Goal: Task Accomplishment & Management: Manage account settings

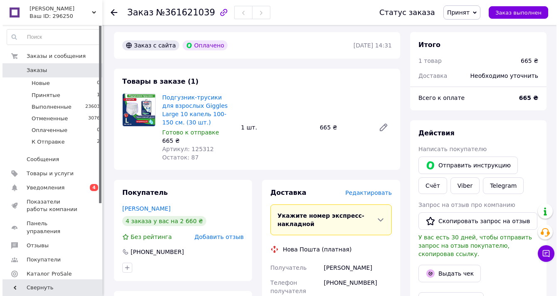
scroll to position [67, 0]
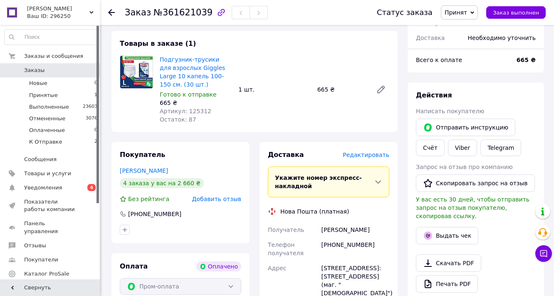
click at [365, 158] on span "Редактировать" at bounding box center [366, 154] width 47 height 7
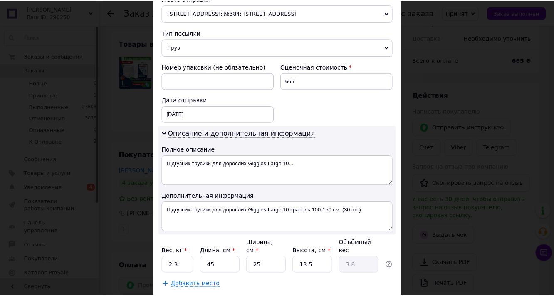
scroll to position [399, 0]
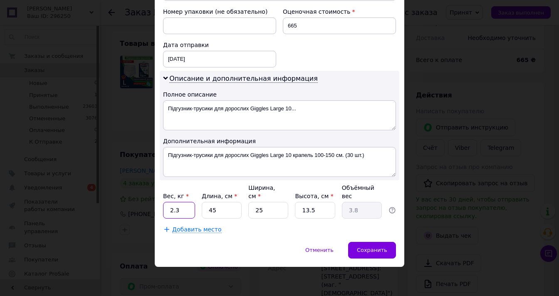
click at [174, 218] on input "2.3" at bounding box center [179, 210] width 32 height 17
type input "3"
click at [364, 253] on span "Сохранить" at bounding box center [372, 250] width 30 height 6
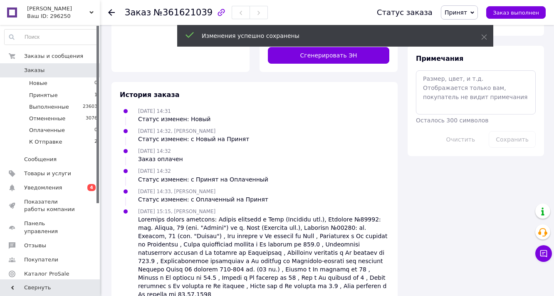
scroll to position [433, 0]
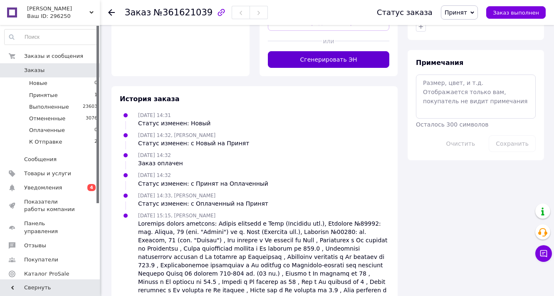
click at [329, 68] on button "Сгенерировать ЭН" at bounding box center [328, 59] width 121 height 17
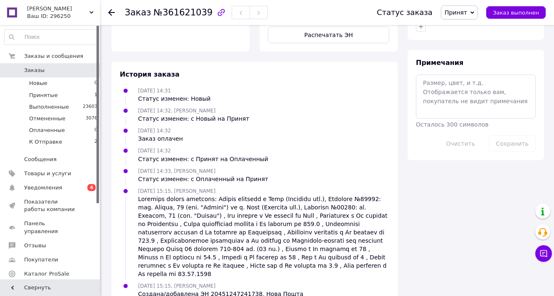
scroll to position [32, 0]
click at [331, 43] on button "Распечатать ЭН" at bounding box center [328, 35] width 121 height 17
drag, startPoint x: 462, startPoint y: 12, endPoint x: 463, endPoint y: 20, distance: 8.8
click at [463, 13] on span "Принят" at bounding box center [456, 12] width 22 height 7
click at [464, 29] on li "Выполнен" at bounding box center [463, 29] width 44 height 12
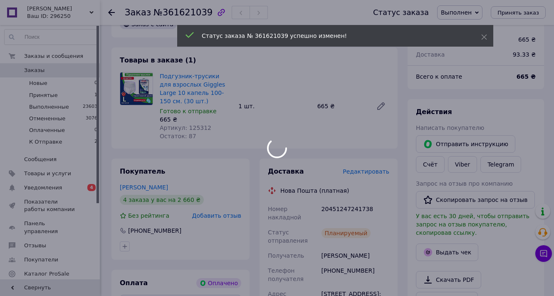
scroll to position [0, 0]
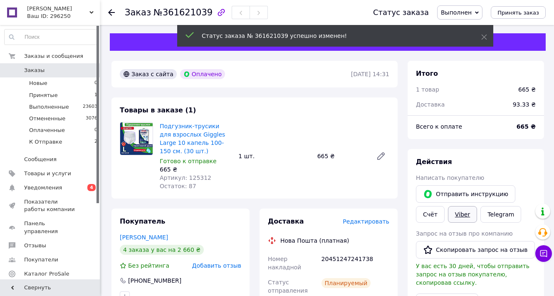
click at [464, 223] on link "Viber" at bounding box center [462, 214] width 29 height 17
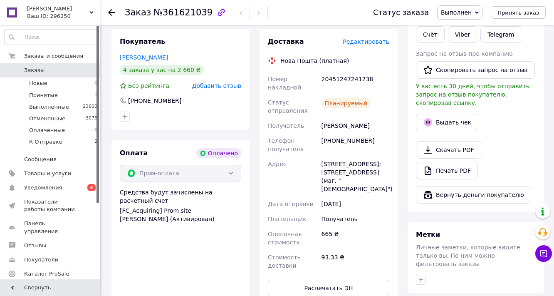
scroll to position [200, 0]
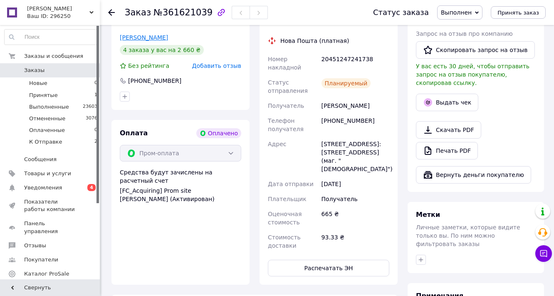
click at [168, 41] on link "[PERSON_NAME]" at bounding box center [144, 37] width 48 height 7
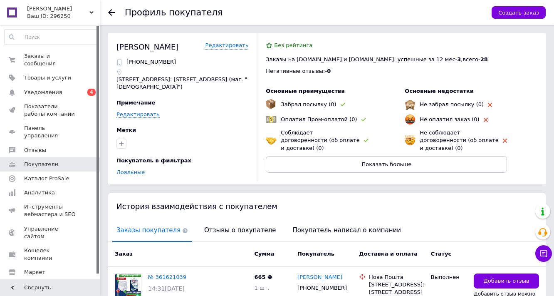
click at [110, 12] on icon at bounding box center [111, 12] width 7 height 7
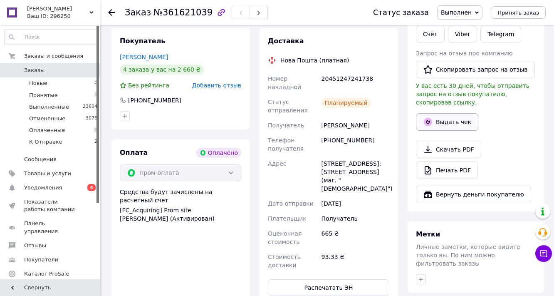
scroll to position [118, 0]
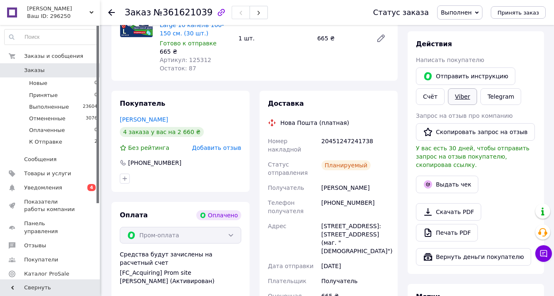
click at [464, 105] on link "Viber" at bounding box center [462, 96] width 29 height 17
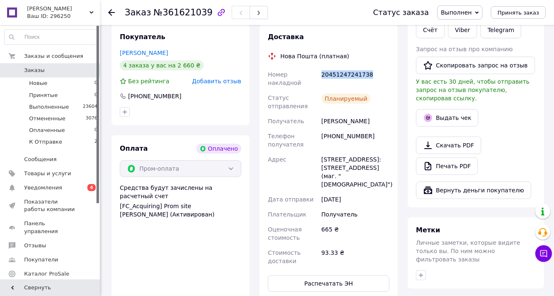
drag, startPoint x: 384, startPoint y: 107, endPoint x: 319, endPoint y: 104, distance: 64.1
click at [320, 90] on div "20451247241738" at bounding box center [355, 78] width 71 height 23
copy div "20451247241738"
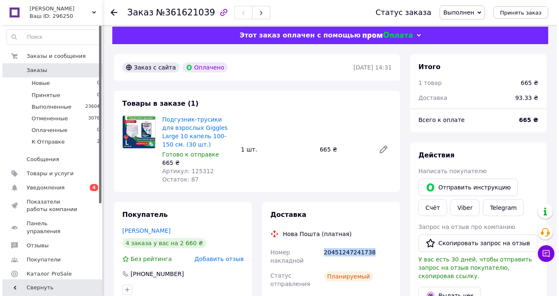
scroll to position [0, 0]
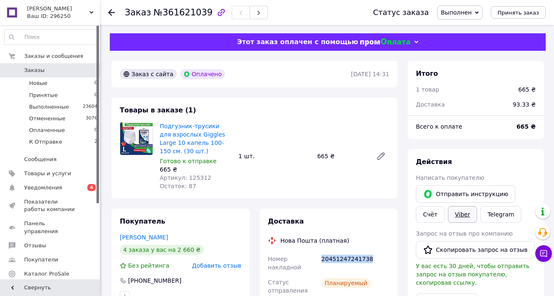
click at [467, 223] on link "Viber" at bounding box center [462, 214] width 29 height 17
click at [40, 187] on span "Уведомления" at bounding box center [43, 187] width 38 height 7
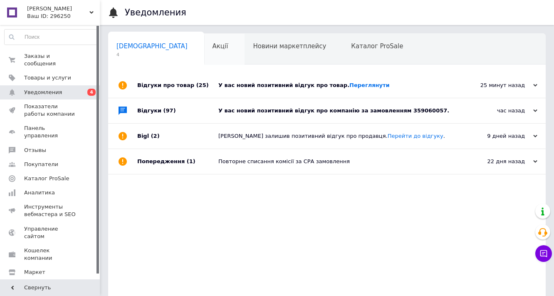
click at [213, 42] on span "Акції" at bounding box center [221, 45] width 16 height 7
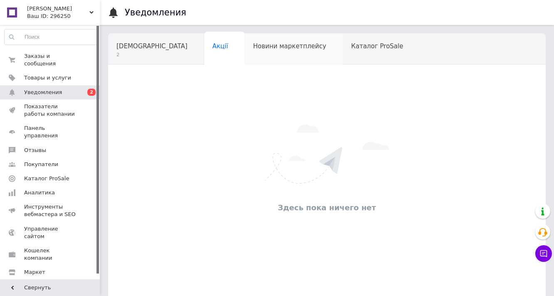
click at [253, 46] on span "Новини маркетплейсу" at bounding box center [289, 45] width 73 height 7
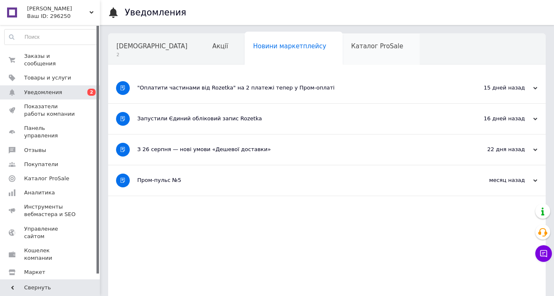
click at [351, 49] on span "Каталог ProSale" at bounding box center [377, 45] width 52 height 7
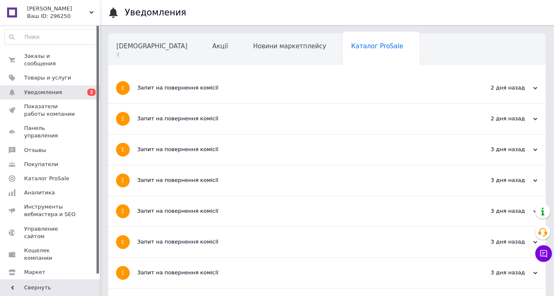
click at [183, 74] on span "Навчання та заходи" at bounding box center [149, 77] width 66 height 7
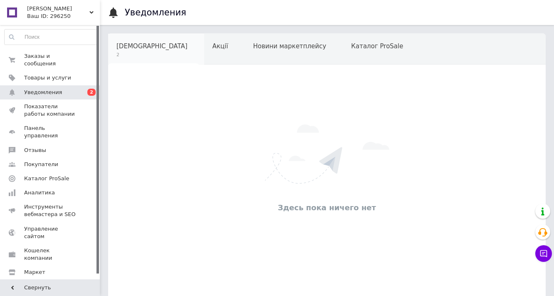
click at [146, 45] on span "Сповіщення" at bounding box center [151, 45] width 71 height 7
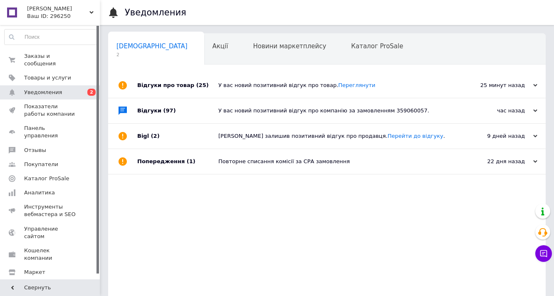
click at [233, 83] on div "У вас новий позитивний відгук про товар. Переглянути" at bounding box center [336, 85] width 236 height 7
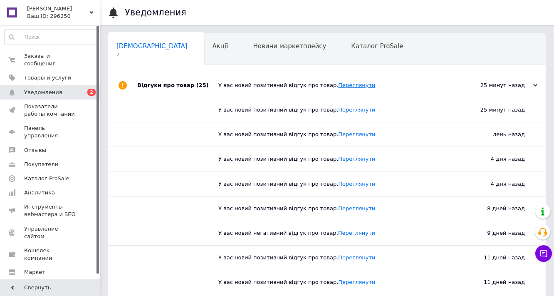
click at [338, 85] on link "Переглянути" at bounding box center [356, 85] width 37 height 6
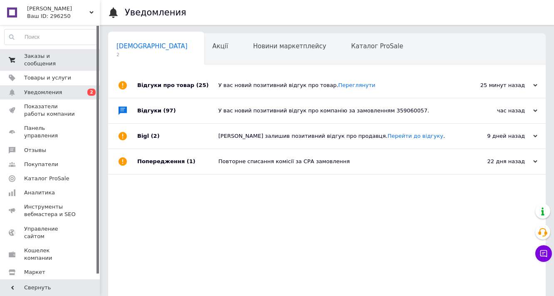
click at [59, 58] on span "Заказы и сообщения" at bounding box center [50, 59] width 53 height 15
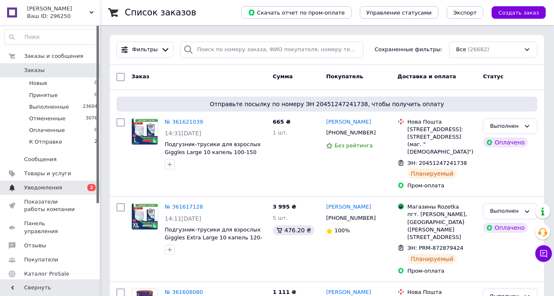
click at [69, 185] on span "Уведомления" at bounding box center [50, 187] width 53 height 7
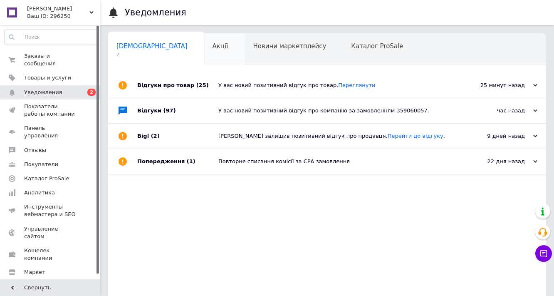
click at [213, 48] on span "Акції" at bounding box center [221, 45] width 16 height 7
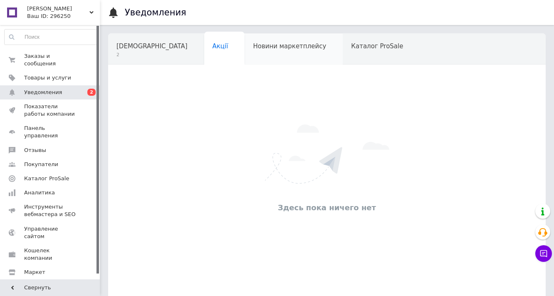
click at [247, 51] on div "Новини маркетплейсу" at bounding box center [294, 50] width 98 height 32
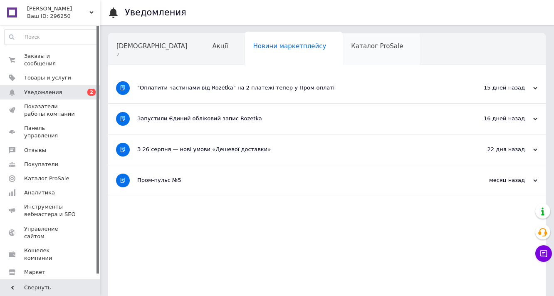
click at [351, 46] on span "Каталог ProSale" at bounding box center [377, 45] width 52 height 7
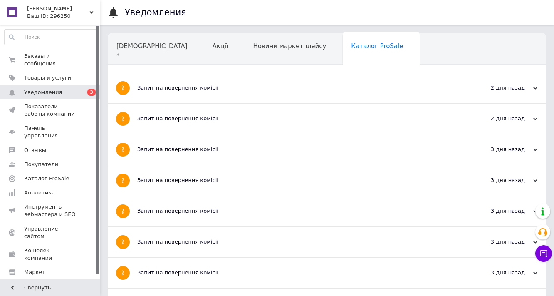
click at [199, 65] on div "Навчання та заходи" at bounding box center [153, 81] width 91 height 32
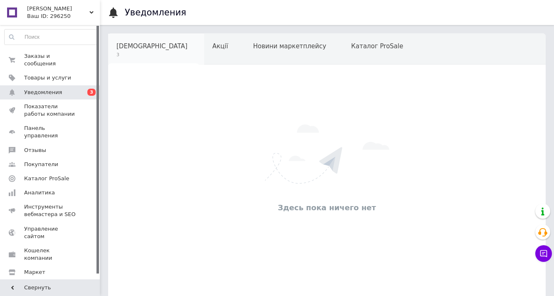
click at [131, 45] on span "Сповіщення" at bounding box center [151, 45] width 71 height 7
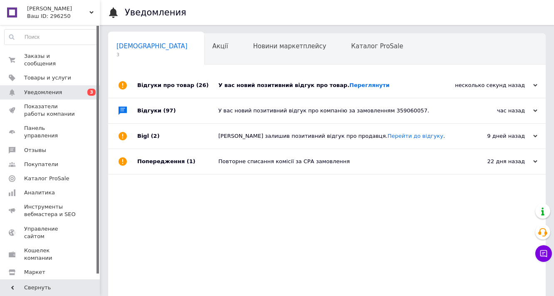
click at [286, 109] on div "У вас новий позитивний відгук про компанію за замовленням 359060057." at bounding box center [336, 110] width 236 height 7
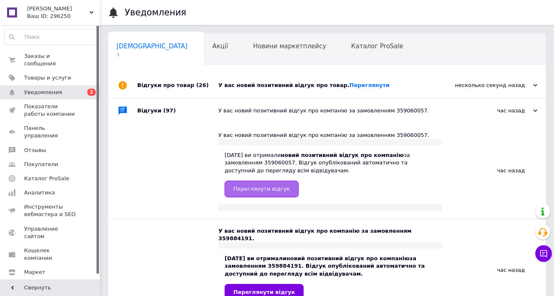
click at [264, 191] on span "Переглянути відгук" at bounding box center [261, 189] width 57 height 6
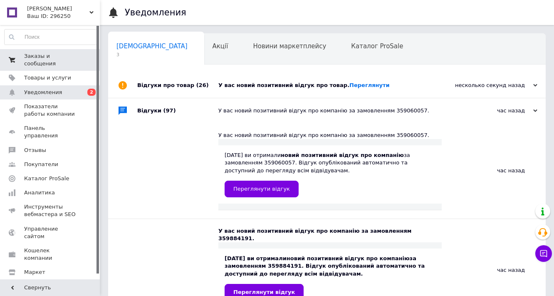
click at [40, 53] on span "Заказы и сообщения" at bounding box center [50, 59] width 53 height 15
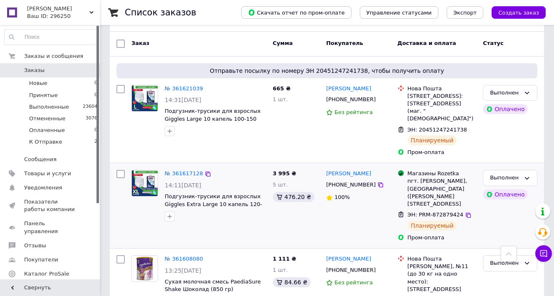
scroll to position [33, 0]
click at [341, 177] on link "[PERSON_NAME]" at bounding box center [348, 174] width 45 height 8
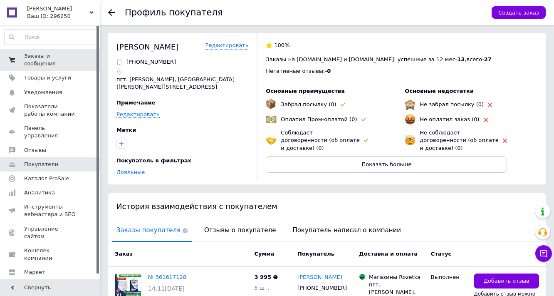
click at [40, 53] on span "Заказы и сообщения" at bounding box center [50, 59] width 53 height 15
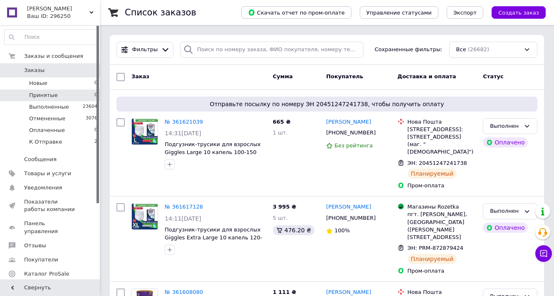
click at [57, 95] on li "Принятые 0" at bounding box center [51, 95] width 102 height 12
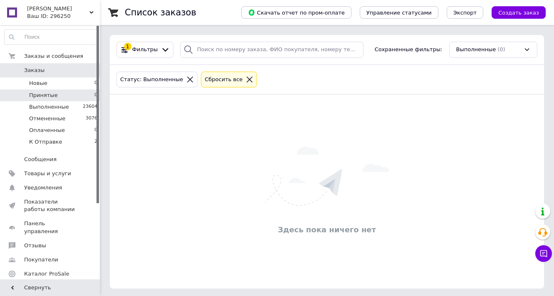
click at [247, 78] on icon at bounding box center [250, 80] width 6 height 6
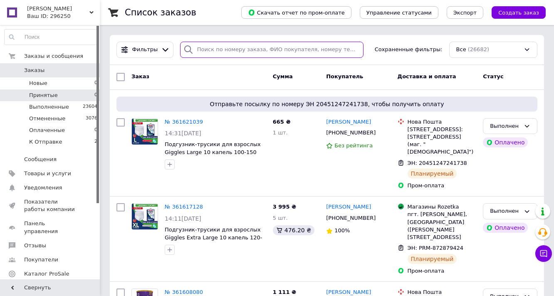
click at [277, 52] on input "search" at bounding box center [271, 50] width 183 height 16
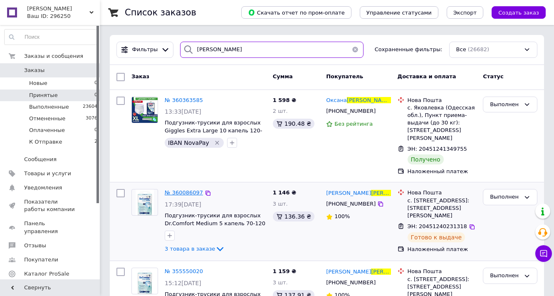
type input "[PERSON_NAME]"
click at [190, 189] on span "№ 360086097" at bounding box center [184, 192] width 38 height 6
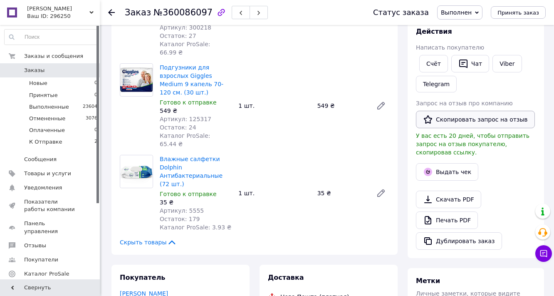
scroll to position [133, 0]
click at [476, 72] on button "Чат" at bounding box center [470, 62] width 38 height 17
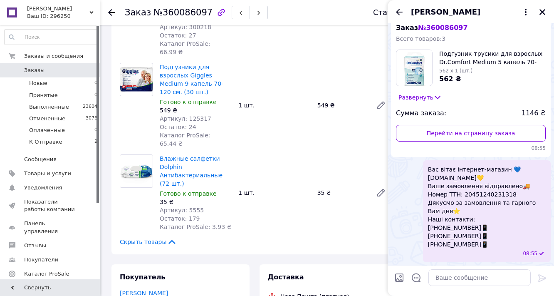
scroll to position [1497, 0]
click at [542, 12] on icon "Закрыть" at bounding box center [542, 11] width 7 height 7
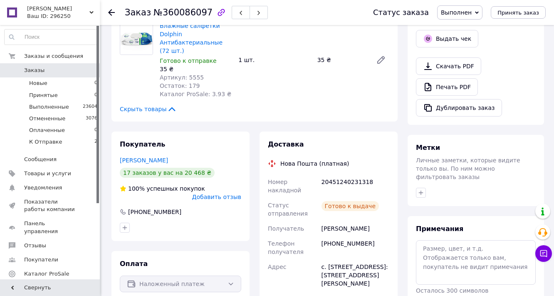
scroll to position [266, 0]
click at [143, 163] on link "[PERSON_NAME]" at bounding box center [144, 159] width 48 height 7
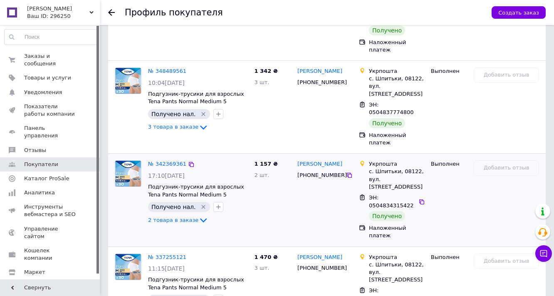
scroll to position [466, 0]
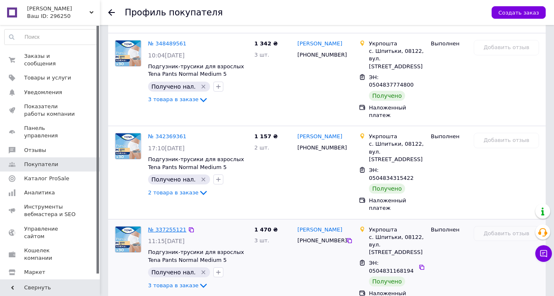
click at [168, 226] on link "№ 337255121" at bounding box center [167, 229] width 38 height 6
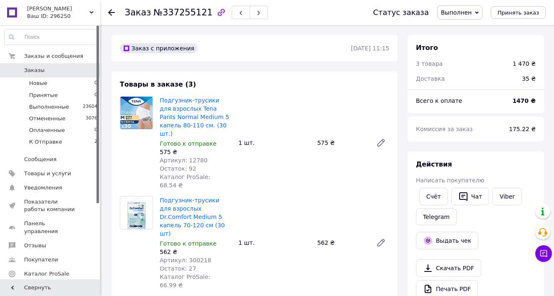
scroll to position [18, 0]
click at [514, 205] on link "Viber" at bounding box center [506, 196] width 29 height 17
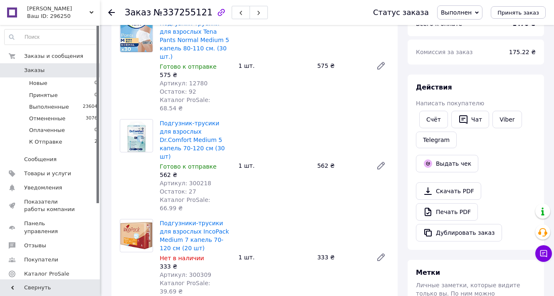
scroll to position [0, 0]
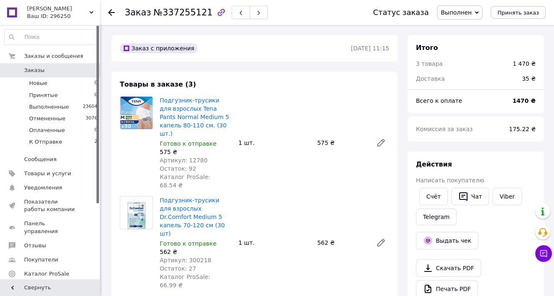
click at [111, 12] on icon at bounding box center [111, 12] width 7 height 7
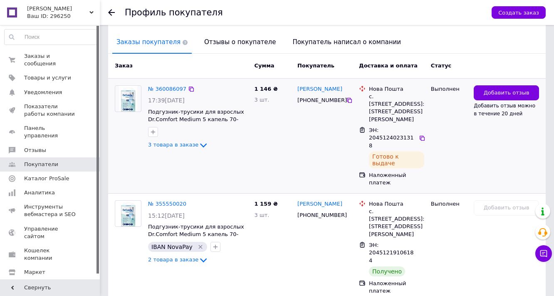
scroll to position [233, 0]
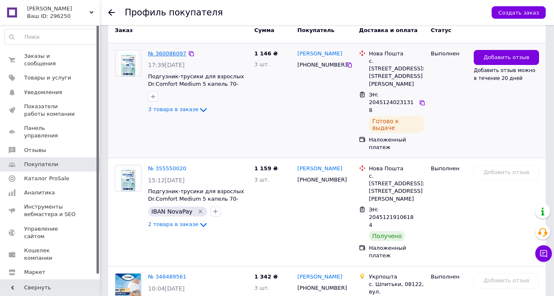
click at [163, 50] on link "№ 360086097" at bounding box center [167, 53] width 38 height 6
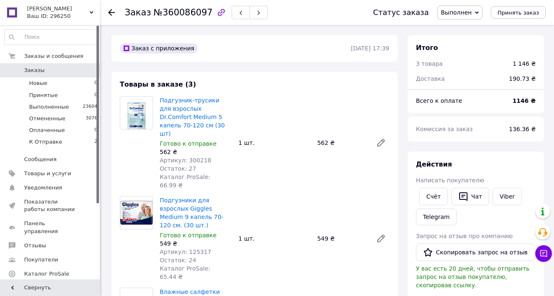
scroll to position [42, 0]
click at [481, 205] on button "Чат" at bounding box center [470, 196] width 38 height 17
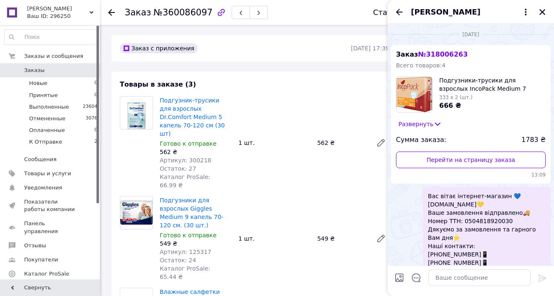
scroll to position [137, 0]
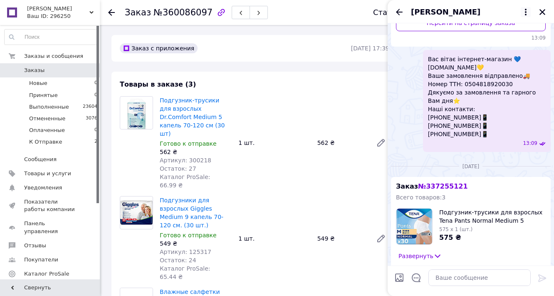
click at [526, 12] on icon at bounding box center [526, 12] width 10 height 10
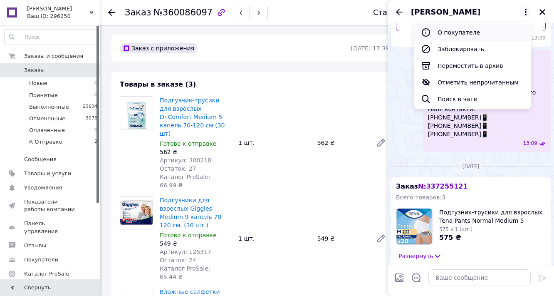
click at [478, 35] on button "О покупателе" at bounding box center [472, 32] width 116 height 17
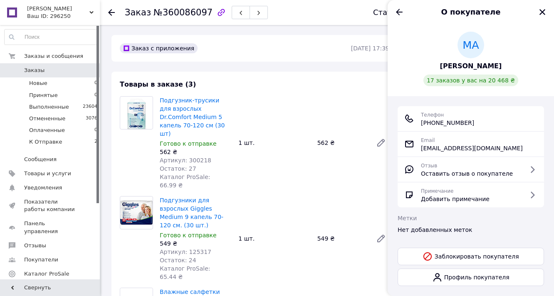
scroll to position [0, 0]
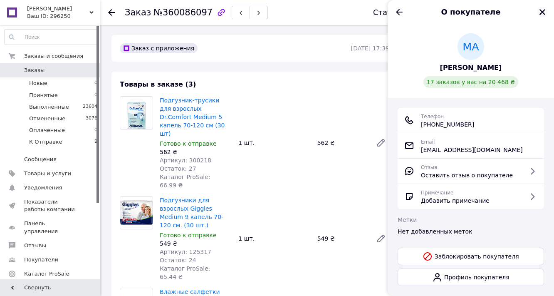
click at [542, 12] on icon "Закрыть" at bounding box center [542, 11] width 7 height 7
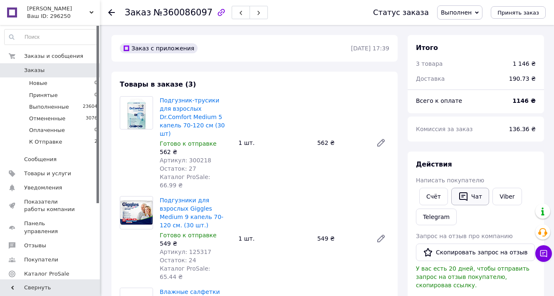
click at [481, 205] on button "Чат" at bounding box center [470, 196] width 38 height 17
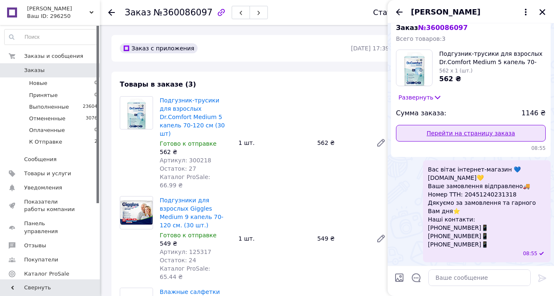
scroll to position [1398, 0]
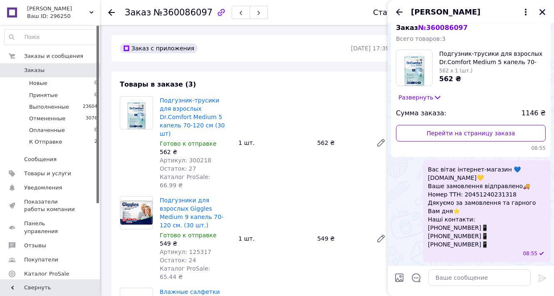
click at [542, 11] on icon "Закрыть" at bounding box center [542, 11] width 7 height 7
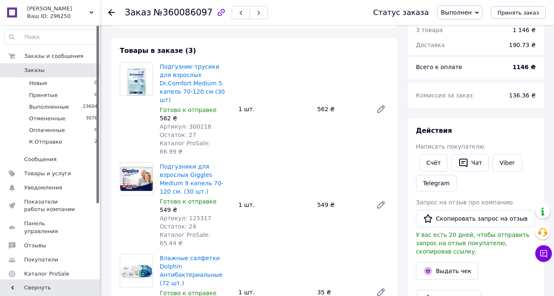
scroll to position [0, 0]
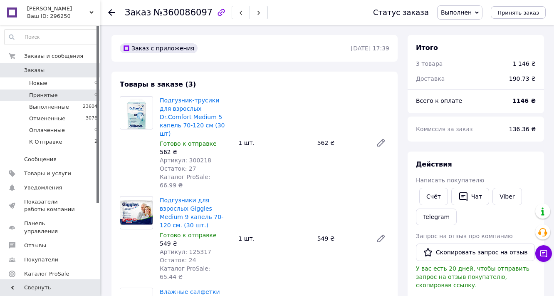
click at [72, 95] on li "Принятые 0" at bounding box center [51, 95] width 102 height 12
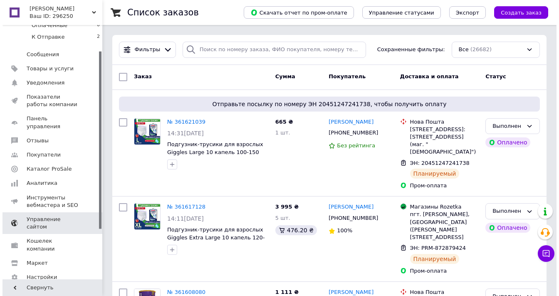
scroll to position [108, 0]
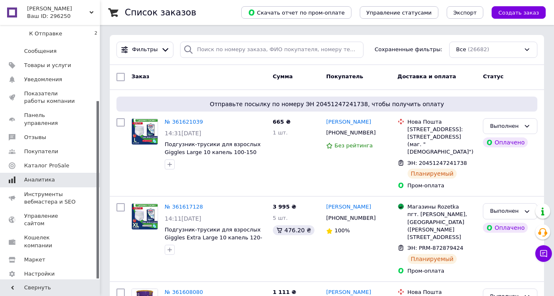
click at [47, 176] on span "Аналитика" at bounding box center [39, 179] width 31 height 7
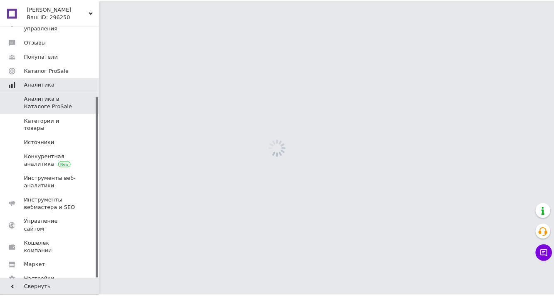
scroll to position [99, 0]
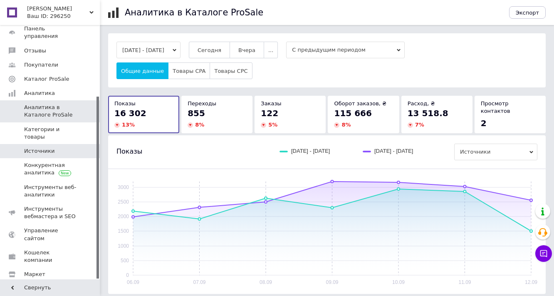
click at [43, 147] on span "Источники" at bounding box center [39, 150] width 30 height 7
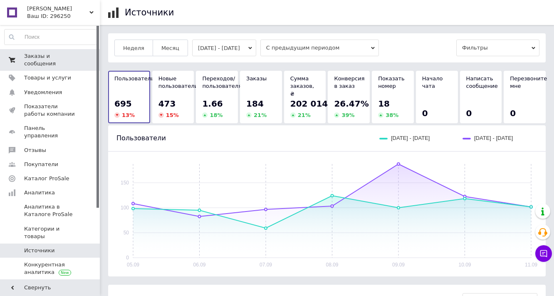
click at [48, 49] on link "Заказы и сообщения 0 0" at bounding box center [51, 60] width 102 height 22
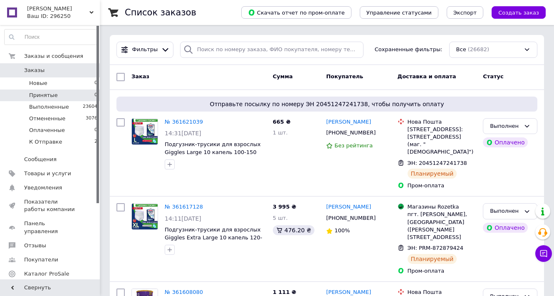
click at [59, 94] on li "Принятые 0" at bounding box center [51, 95] width 102 height 12
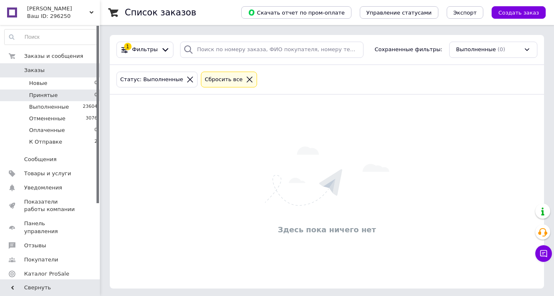
click at [246, 78] on icon at bounding box center [249, 79] width 7 height 7
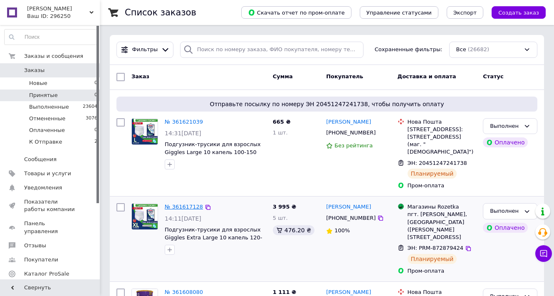
click at [179, 208] on link "№ 361617128" at bounding box center [184, 206] width 38 height 6
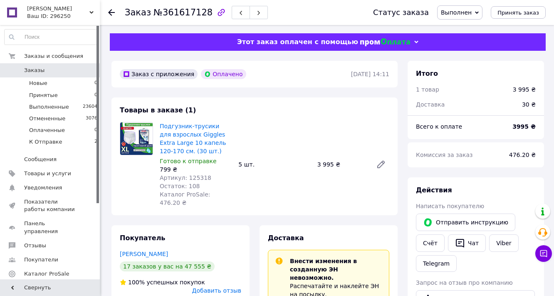
scroll to position [28, 0]
click at [70, 92] on li "Принятые 0" at bounding box center [51, 95] width 102 height 12
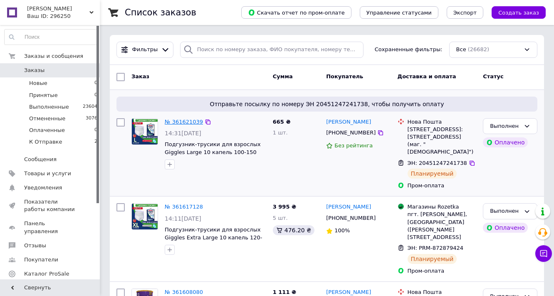
click at [188, 125] on link "№ 361621039" at bounding box center [184, 122] width 38 height 6
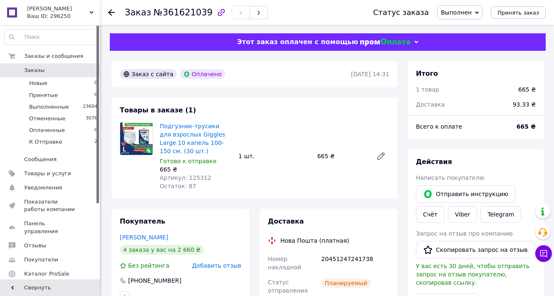
scroll to position [56, 0]
click at [51, 82] on li "Новые 0" at bounding box center [51, 83] width 102 height 12
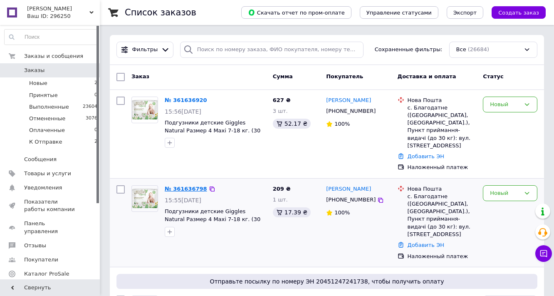
click at [190, 186] on link "№ 361636798" at bounding box center [186, 189] width 42 height 6
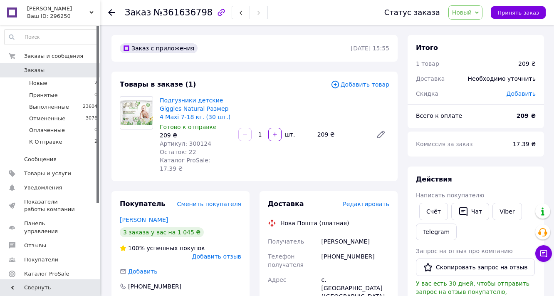
click at [110, 10] on use at bounding box center [111, 12] width 7 height 7
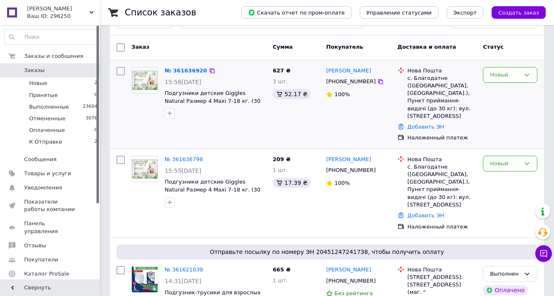
scroll to position [67, 0]
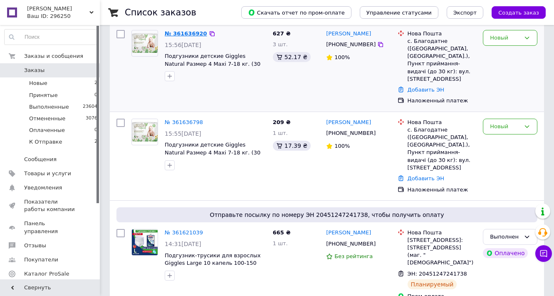
click at [191, 34] on link "№ 361636920" at bounding box center [186, 33] width 42 height 6
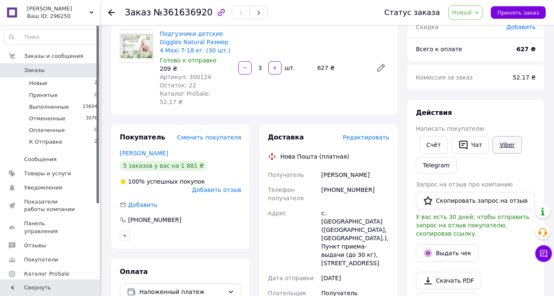
click at [507, 153] on link "Viber" at bounding box center [506, 144] width 29 height 17
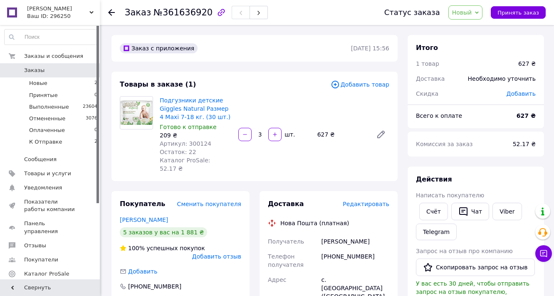
click at [349, 207] on span "Редактировать" at bounding box center [366, 203] width 47 height 7
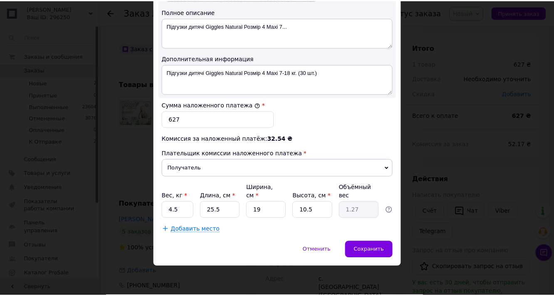
scroll to position [499, 0]
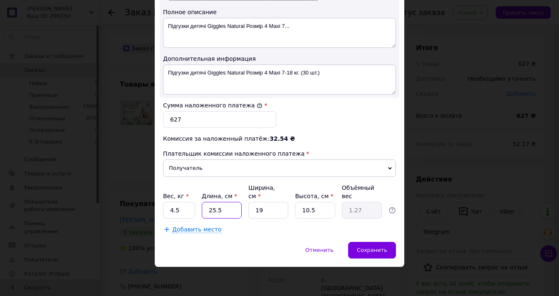
click at [233, 218] on input "25.5" at bounding box center [222, 210] width 40 height 17
type input "25."
type input "1.25"
type input "2"
type input "0.1"
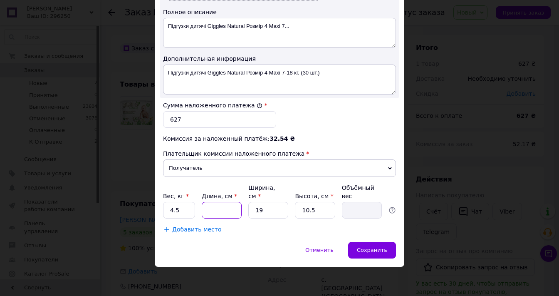
type input "3"
type input "0.15"
type input "37"
type input "1.85"
type input "37"
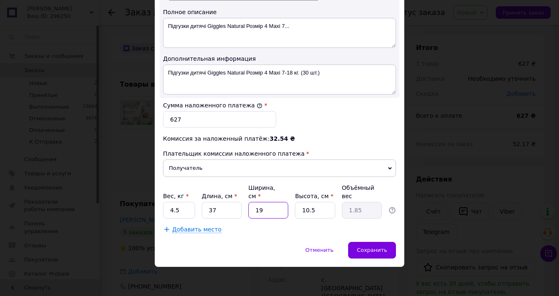
click at [274, 218] on input "19" at bounding box center [268, 210] width 40 height 17
type input "1"
type input "0.1"
type input "2"
type input "0.19"
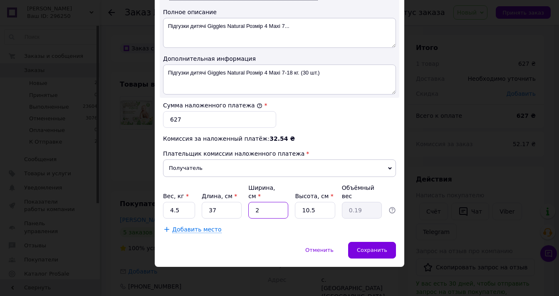
type input "25"
type input "2.43"
type input "25"
click at [317, 218] on input "10.5" at bounding box center [315, 210] width 40 height 17
type input "10."
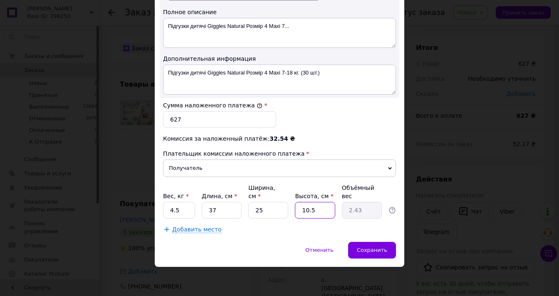
type input "2.31"
type input "1"
type input "0.23"
type input "2"
type input "0.46"
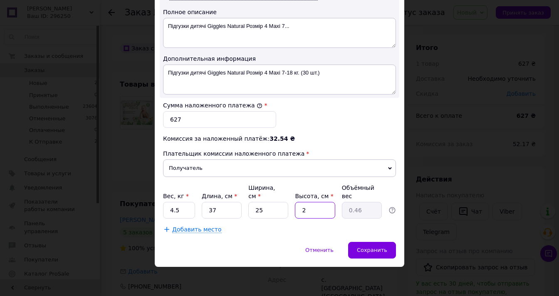
type input "20"
type input "4.63"
type input "20"
click at [368, 253] on span "Сохранить" at bounding box center [372, 250] width 30 height 6
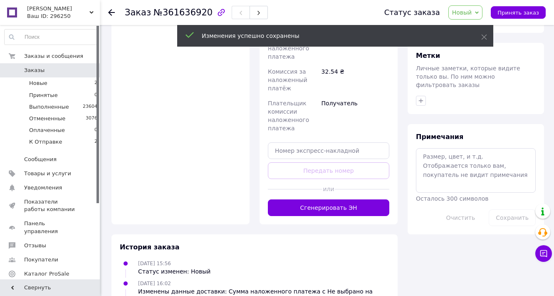
scroll to position [433, 0]
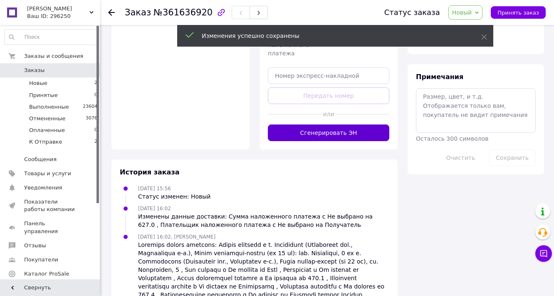
click at [326, 141] on button "Сгенерировать ЭН" at bounding box center [328, 132] width 121 height 17
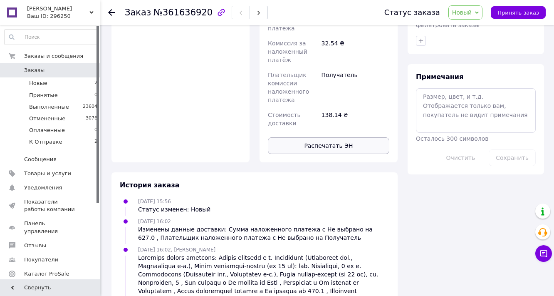
click at [330, 154] on button "Распечатать ЭН" at bounding box center [328, 145] width 121 height 17
click at [468, 12] on span "Новый" at bounding box center [462, 12] width 20 height 7
click at [470, 43] on li "Выполнен" at bounding box center [471, 41] width 44 height 12
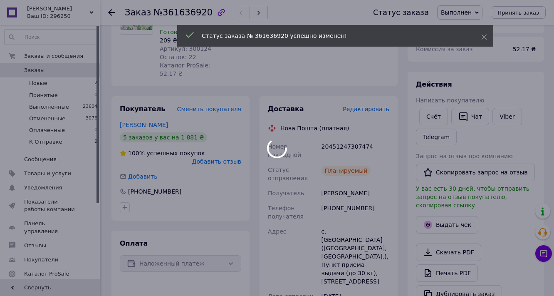
scroll to position [0, 0]
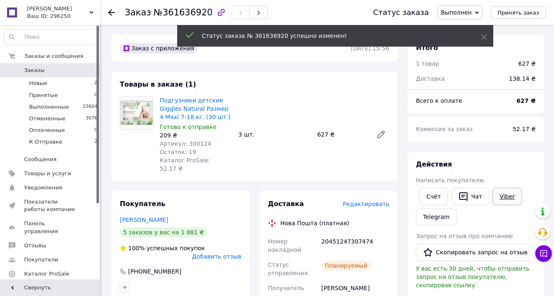
click at [504, 205] on link "Viber" at bounding box center [506, 196] width 29 height 17
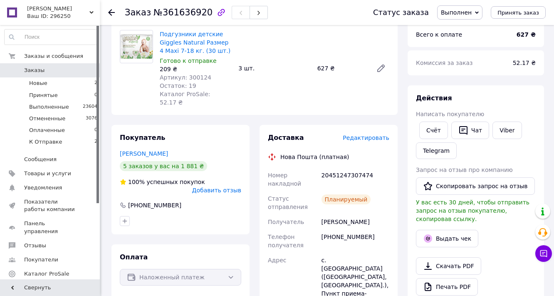
scroll to position [67, 0]
drag, startPoint x: 378, startPoint y: 213, endPoint x: 323, endPoint y: 213, distance: 55.3
click at [323, 191] on div "20451247307474" at bounding box center [355, 178] width 71 height 23
copy div "20451247307474"
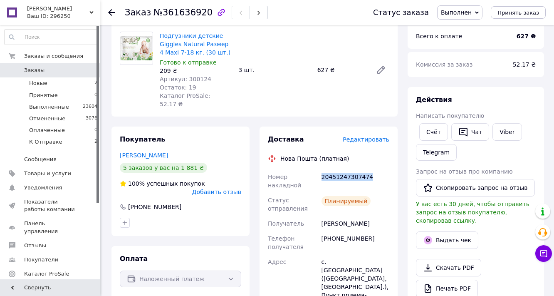
scroll to position [0, 0]
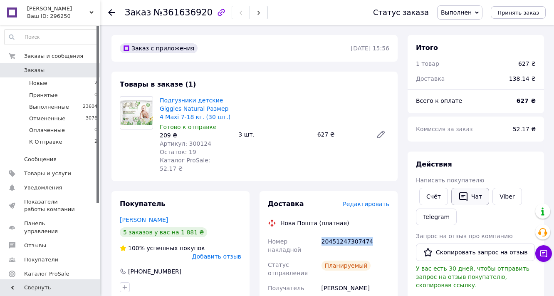
click at [480, 205] on button "Чат" at bounding box center [470, 196] width 38 height 17
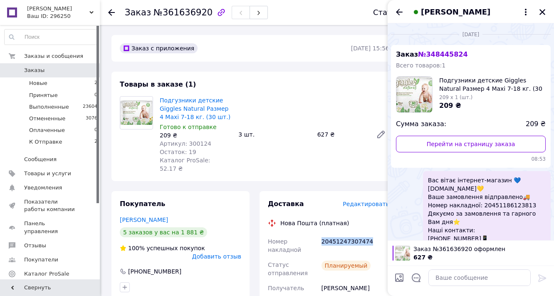
scroll to position [120, 0]
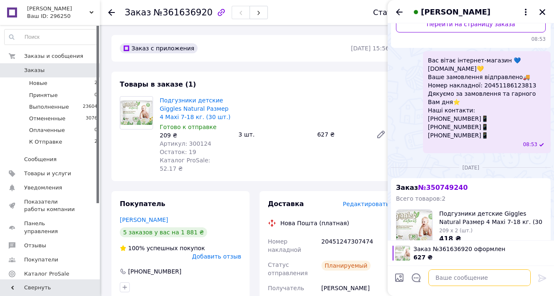
click at [449, 281] on textarea at bounding box center [479, 277] width 102 height 17
paste textarea "Вас вітає інтернет-магазин 💙[DOMAIN_NAME]💛 Ваше замовлення відправлено🚚 Номер н…"
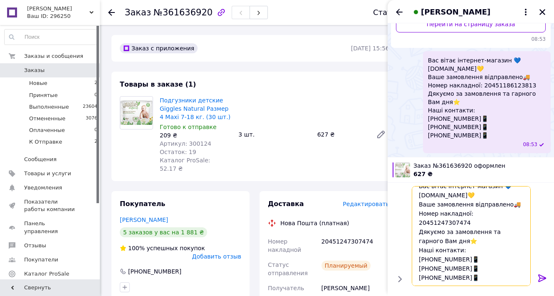
type textarea "Вас вітає інтернет-магазин 💙[DOMAIN_NAME]💛 Ваше замовлення відправлено🚚 Номер н…"
click at [543, 277] on icon at bounding box center [542, 277] width 8 height 7
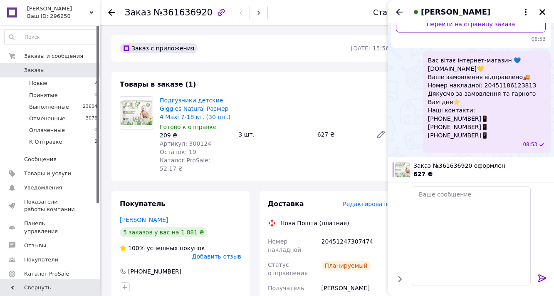
scroll to position [0, 0]
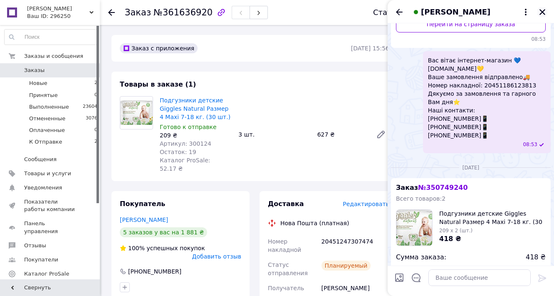
click at [542, 12] on icon "Закрыть" at bounding box center [542, 11] width 7 height 7
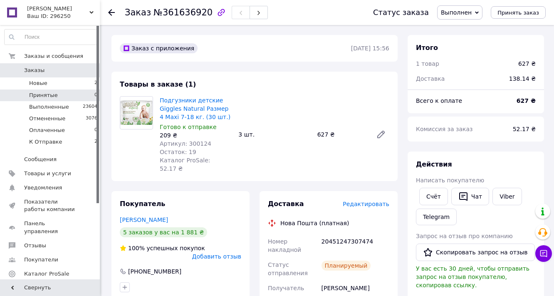
click at [65, 94] on li "Принятые 0" at bounding box center [51, 95] width 102 height 12
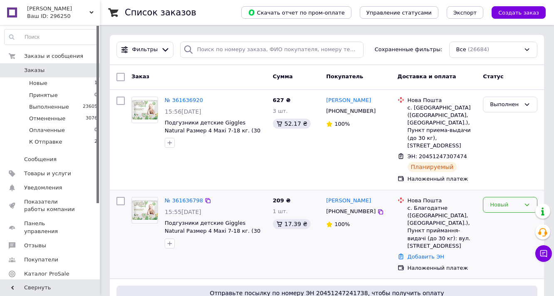
click at [497, 200] on div "Новый" at bounding box center [505, 204] width 30 height 9
click at [501, 245] on li "Отменен" at bounding box center [510, 252] width 54 height 15
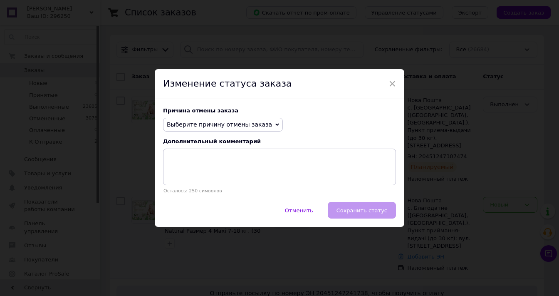
click at [226, 124] on span "Выберите причину отмены заказа" at bounding box center [219, 124] width 105 height 7
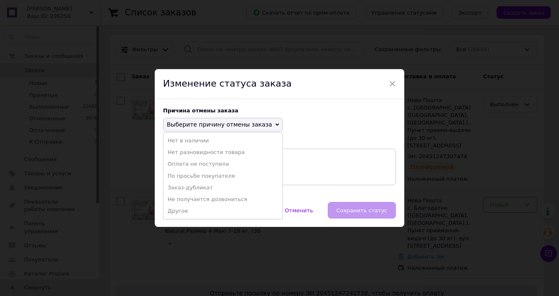
click at [201, 186] on li "Заказ-дубликат" at bounding box center [222, 188] width 119 height 12
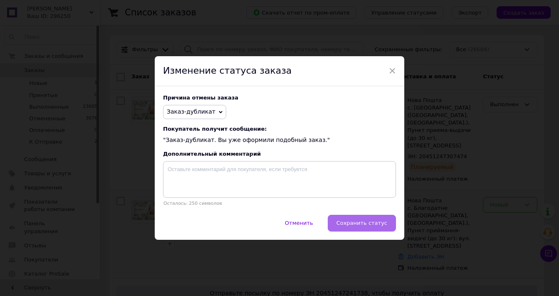
click at [370, 225] on span "Сохранить статус" at bounding box center [362, 223] width 51 height 6
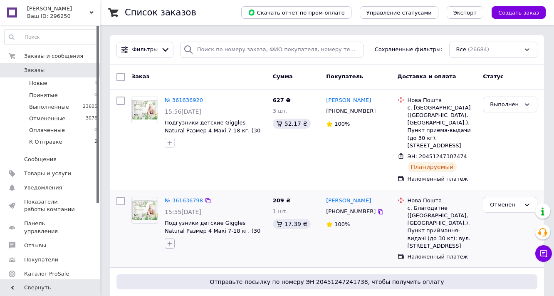
click at [168, 240] on icon "button" at bounding box center [169, 243] width 7 height 7
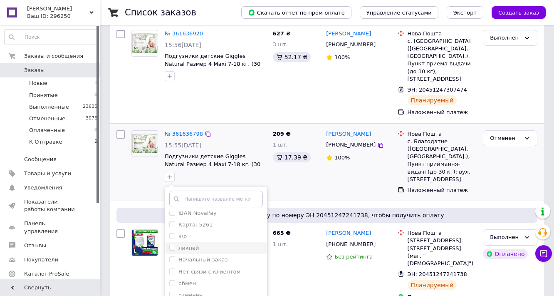
scroll to position [145, 0]
click at [173, 280] on input "отменен" at bounding box center [171, 282] width 5 height 5
checkbox input "true"
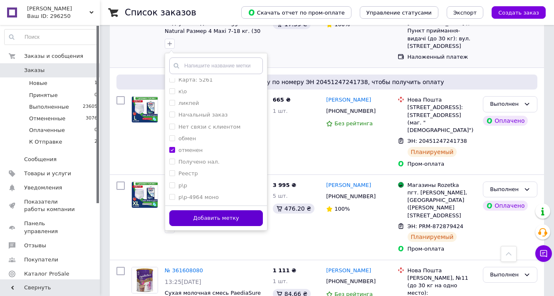
click at [214, 210] on button "Добавить метку" at bounding box center [216, 218] width 94 height 16
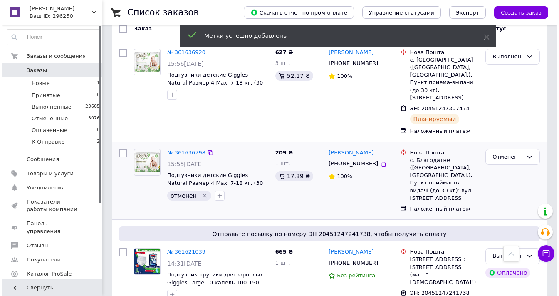
scroll to position [0, 0]
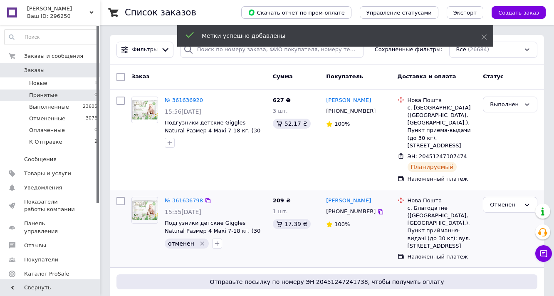
click at [67, 92] on li "Принятые 0" at bounding box center [51, 95] width 102 height 12
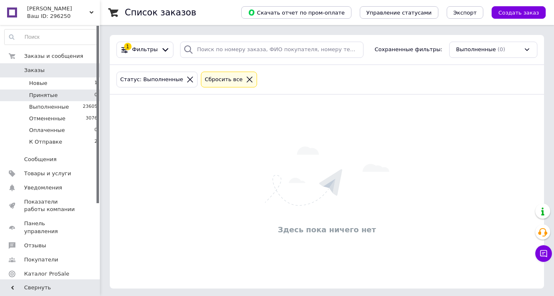
click at [246, 77] on icon at bounding box center [249, 79] width 7 height 7
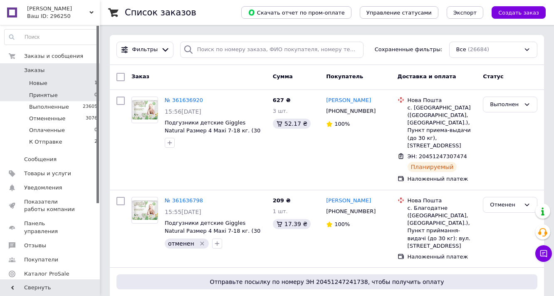
click at [75, 85] on li "Новые 1" at bounding box center [51, 83] width 102 height 12
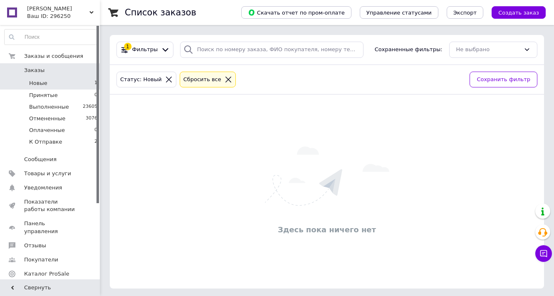
click at [225, 79] on icon at bounding box center [228, 79] width 7 height 7
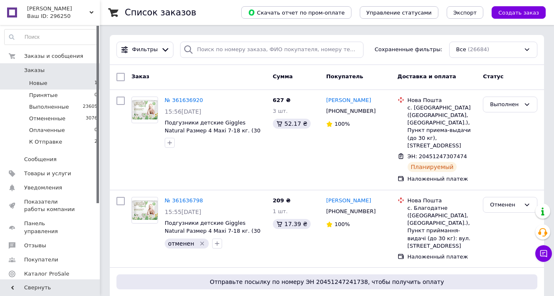
click at [60, 85] on li "Новые 1" at bounding box center [51, 83] width 102 height 12
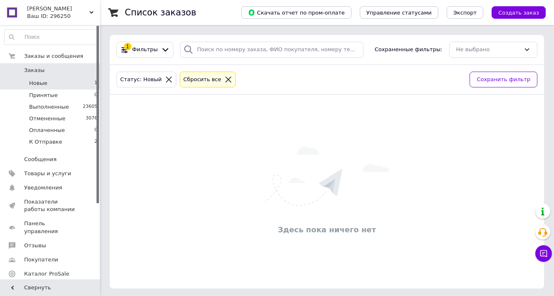
click at [225, 77] on icon at bounding box center [228, 79] width 7 height 7
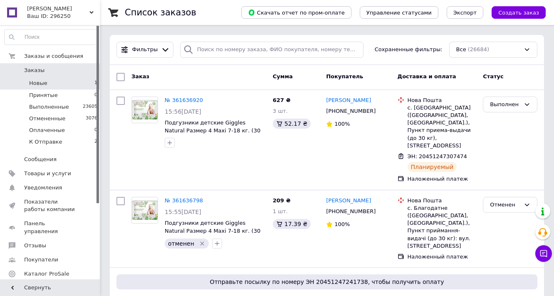
click at [47, 84] on li "Новые 1" at bounding box center [51, 83] width 102 height 12
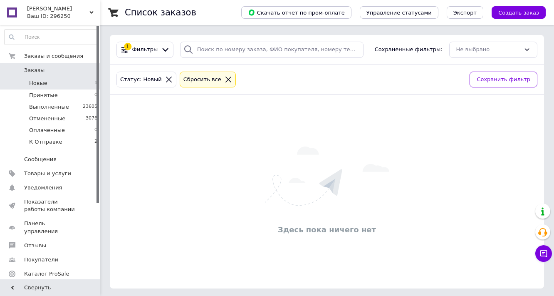
click at [225, 79] on icon at bounding box center [228, 80] width 6 height 6
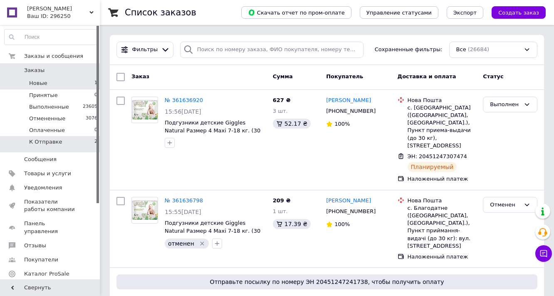
click at [52, 140] on span "К Отправке" at bounding box center [45, 141] width 33 height 7
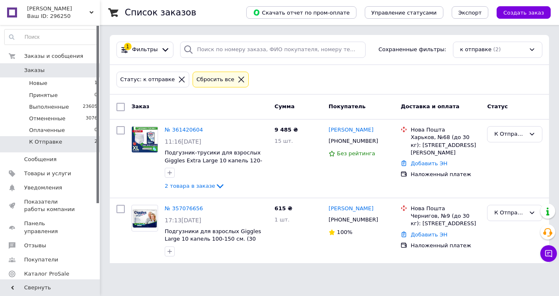
click at [238, 77] on icon at bounding box center [241, 79] width 7 height 7
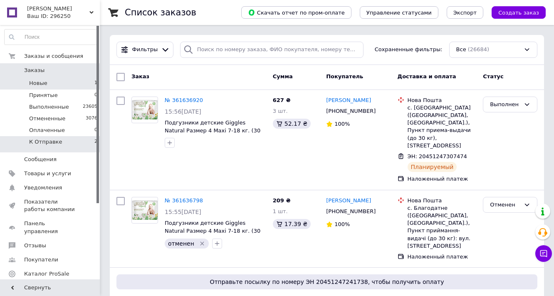
click at [71, 85] on li "Новые 1" at bounding box center [51, 83] width 102 height 12
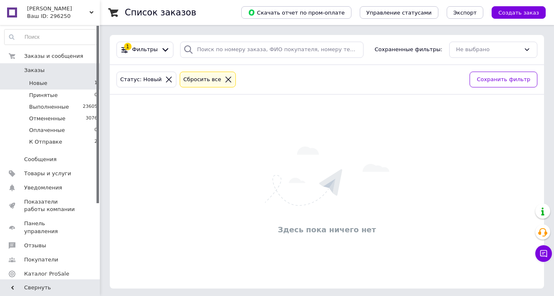
click at [225, 78] on icon at bounding box center [228, 79] width 7 height 7
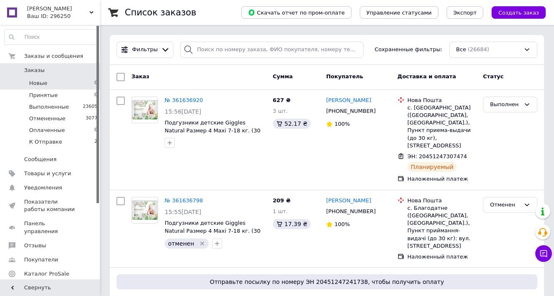
click at [42, 80] on span "Новые" at bounding box center [38, 82] width 18 height 7
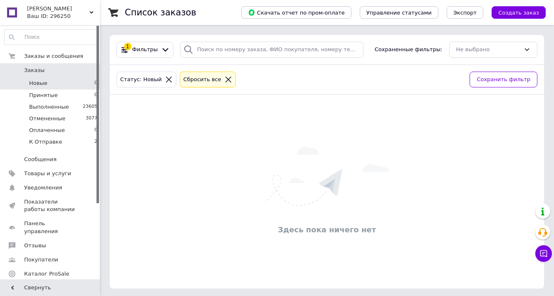
click at [225, 80] on icon at bounding box center [228, 79] width 7 height 7
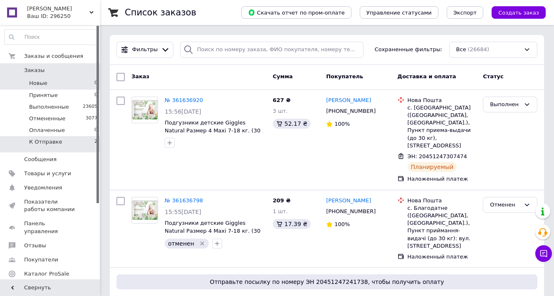
click at [71, 143] on li "К Отправке 2" at bounding box center [51, 144] width 102 height 16
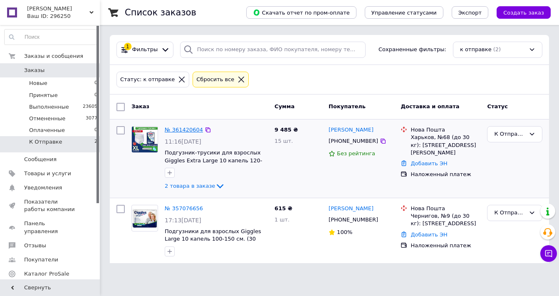
click at [183, 129] on link "№ 361420604" at bounding box center [184, 129] width 38 height 6
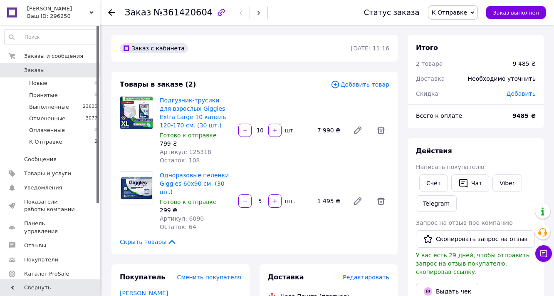
scroll to position [156, 0]
click at [247, 204] on icon "button" at bounding box center [245, 201] width 6 height 6
click at [247, 208] on div at bounding box center [245, 200] width 15 height 13
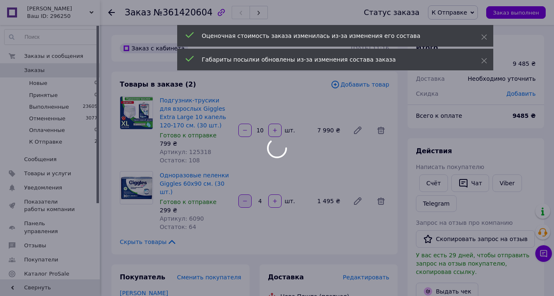
click at [247, 229] on div at bounding box center [277, 148] width 554 height 296
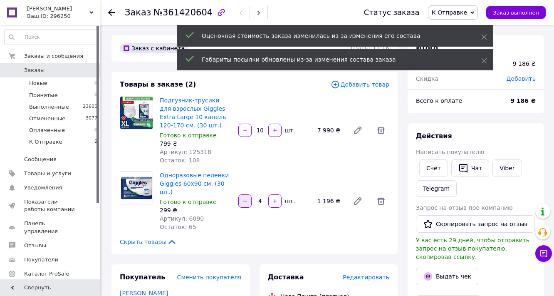
click at [247, 204] on icon "button" at bounding box center [245, 201] width 6 height 6
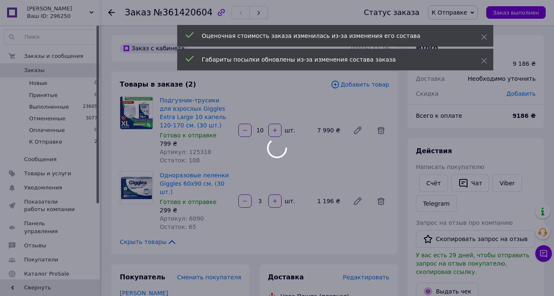
click at [247, 229] on div at bounding box center [277, 148] width 554 height 296
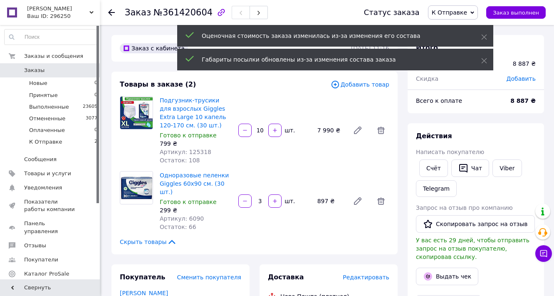
scroll to position [296, 0]
click at [247, 204] on icon "button" at bounding box center [245, 201] width 6 height 6
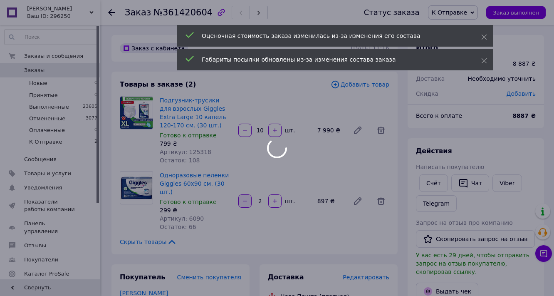
scroll to position [365, 0]
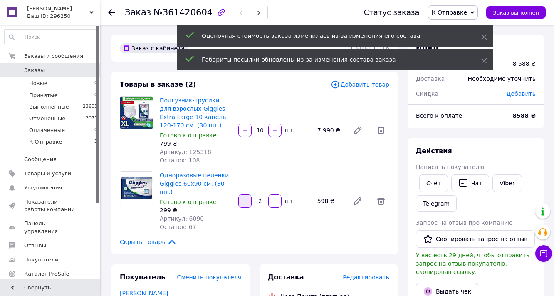
click at [247, 204] on icon "button" at bounding box center [245, 201] width 6 height 6
type input "1"
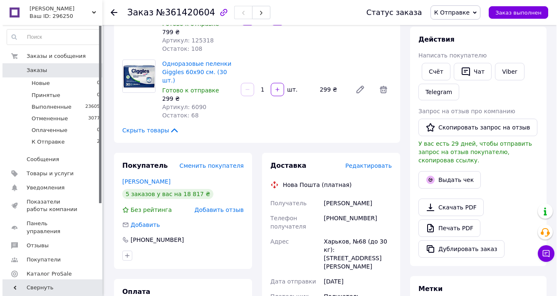
scroll to position [133, 0]
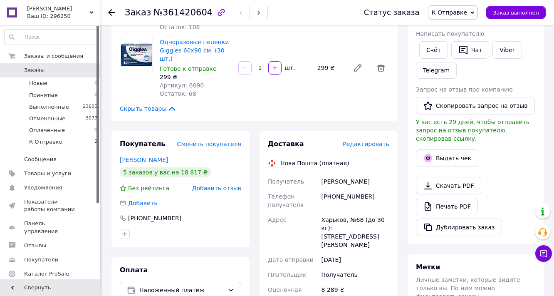
click at [365, 147] on span "Редактировать" at bounding box center [366, 144] width 47 height 7
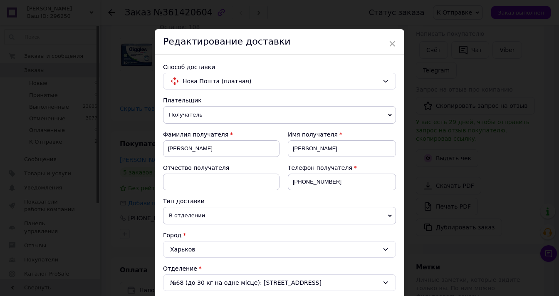
click at [230, 124] on span "Получатель" at bounding box center [279, 114] width 233 height 17
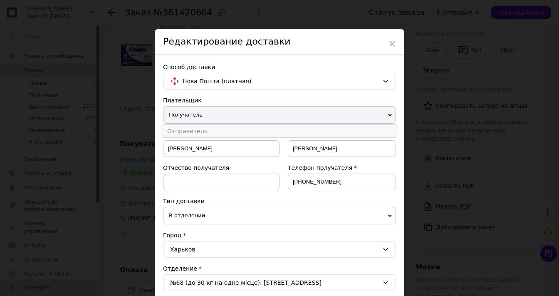
click at [210, 137] on li "Отправитель" at bounding box center [279, 131] width 233 height 12
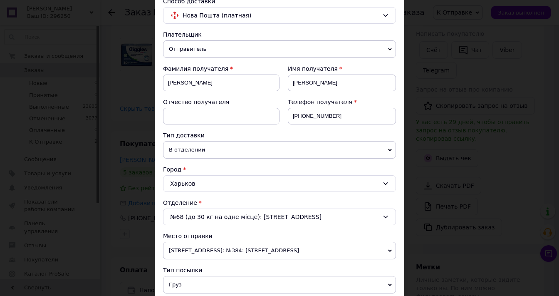
scroll to position [67, 0]
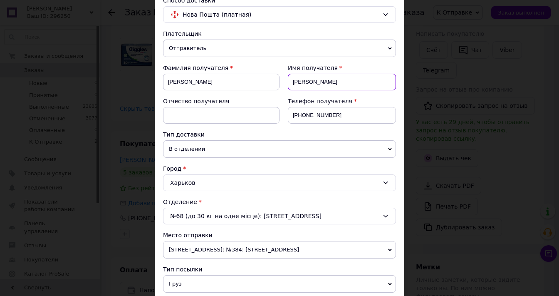
drag, startPoint x: 328, startPoint y: 94, endPoint x: 291, endPoint y: 92, distance: 37.1
click at [291, 90] on input "Бочкарев" at bounding box center [342, 82] width 108 height 17
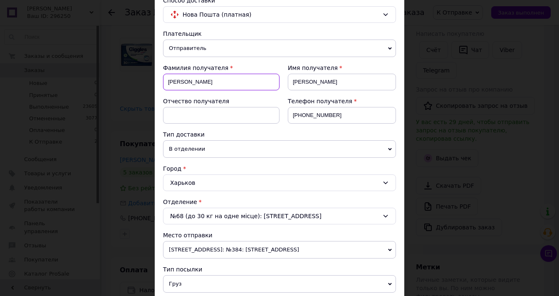
click at [226, 90] on input "Олександр" at bounding box center [221, 82] width 116 height 17
paste input "очкарев"
type input "Бочкарев"
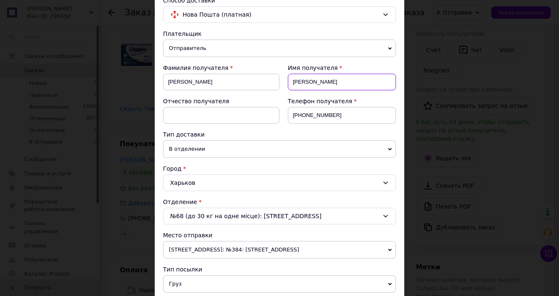
click at [320, 90] on input "Бочкарев" at bounding box center [342, 82] width 108 height 17
type input "Б"
type input "Александр"
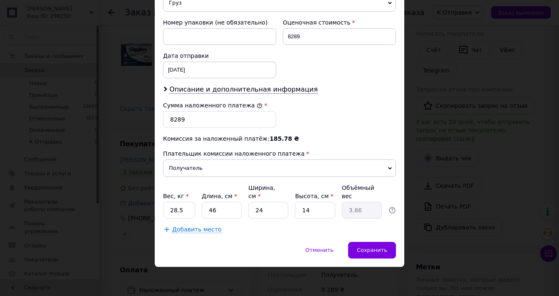
scroll to position [416, 0]
click at [221, 206] on input "46" at bounding box center [222, 210] width 40 height 17
click at [225, 203] on input "46" at bounding box center [222, 210] width 40 height 17
type input "4"
type input "0.34"
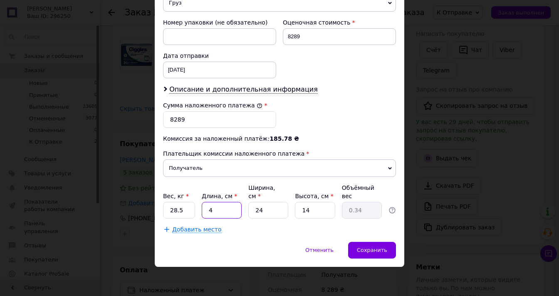
type input "48"
type input "4.03"
type input "48"
click at [261, 207] on input "24" at bounding box center [268, 210] width 40 height 17
type input "2"
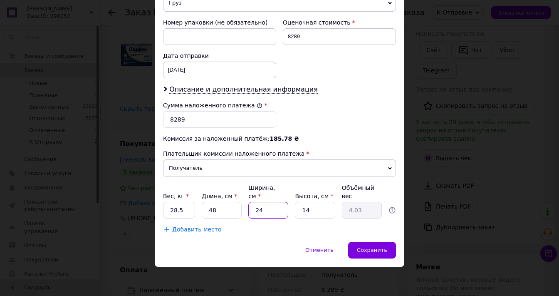
type input "0.34"
type input "23"
type input "3.86"
type input "23"
click at [311, 208] on input "14" at bounding box center [315, 210] width 40 height 17
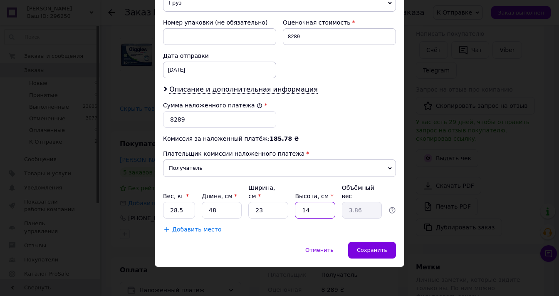
type input "1"
type input "0.28"
type input "5"
type input "1.38"
type input "55"
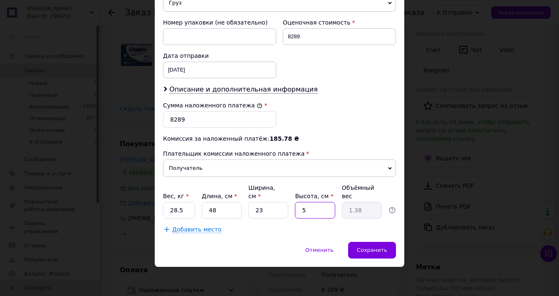
type input "15.18"
type input "55"
click at [205, 228] on span "Добавить место" at bounding box center [196, 229] width 49 height 7
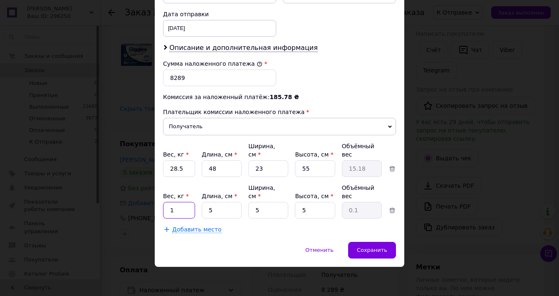
click at [183, 218] on input "1" at bounding box center [179, 210] width 32 height 17
click at [190, 177] on input "28.5" at bounding box center [179, 168] width 32 height 17
type input "2"
type input "11"
click at [252, 233] on div "Добавить место" at bounding box center [279, 229] width 233 height 8
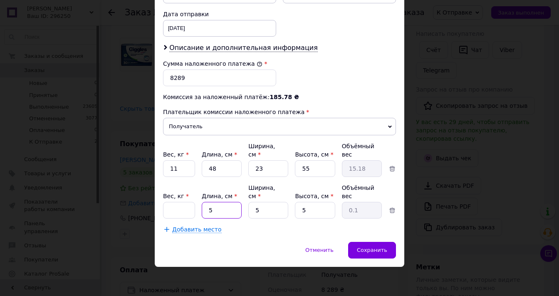
click at [219, 218] on input "5" at bounding box center [222, 210] width 40 height 17
click at [183, 218] on input "Вес, кг *" at bounding box center [179, 210] width 32 height 17
type input "11"
click at [220, 218] on input "5" at bounding box center [222, 210] width 40 height 17
type input "4"
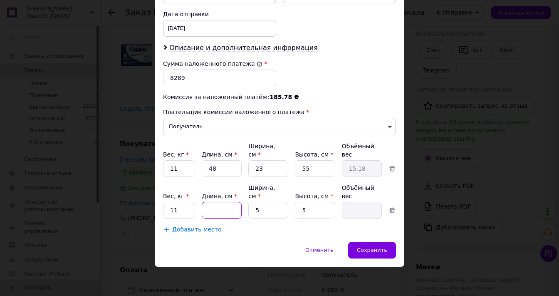
type input "0.1"
type input "48"
type input "0.3"
type input "48"
click at [271, 218] on input "5" at bounding box center [268, 210] width 40 height 17
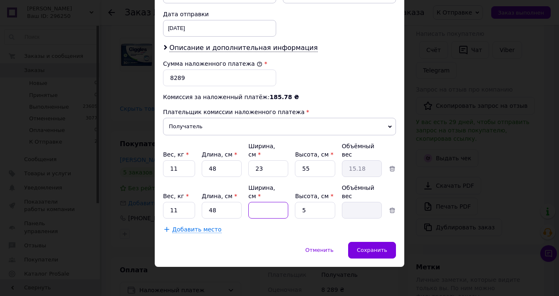
type input "2"
type input "0.12"
type input "23"
type input "1.38"
type input "23"
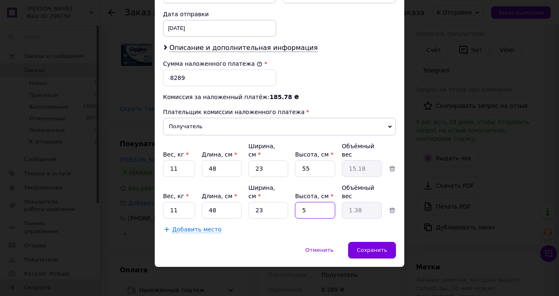
click at [311, 218] on input "5" at bounding box center [315, 210] width 40 height 17
type input "55"
type input "15.18"
type input "55"
click at [205, 233] on span "Добавить место" at bounding box center [196, 229] width 49 height 7
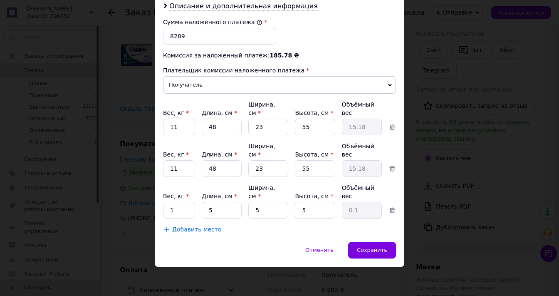
scroll to position [483, 0]
click at [183, 218] on input "1" at bounding box center [179, 210] width 32 height 17
type input "7"
type input "6"
click at [225, 218] on input "5" at bounding box center [222, 210] width 40 height 17
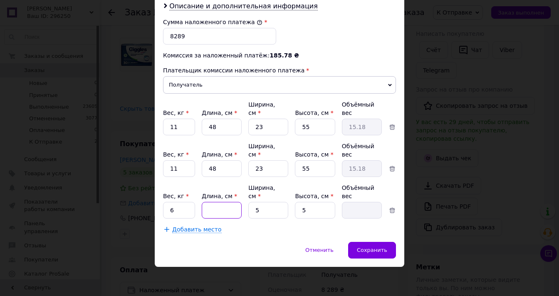
type input "4"
type input "0.1"
type input "48"
type input "0.3"
type input "48"
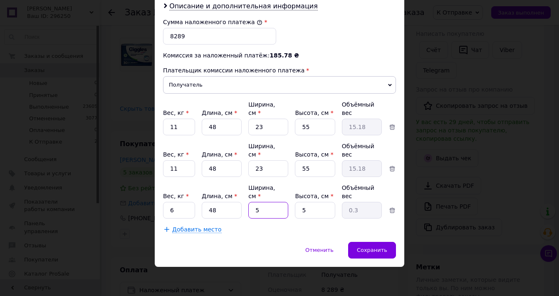
click at [263, 218] on input "5" at bounding box center [268, 210] width 40 height 17
type input "2"
type input "0.12"
type input "23"
type input "1.38"
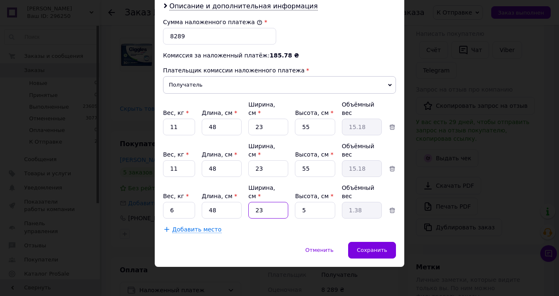
type input "23"
click at [310, 218] on input "5" at bounding box center [315, 210] width 40 height 17
type input "3"
type input "0.83"
type input "39"
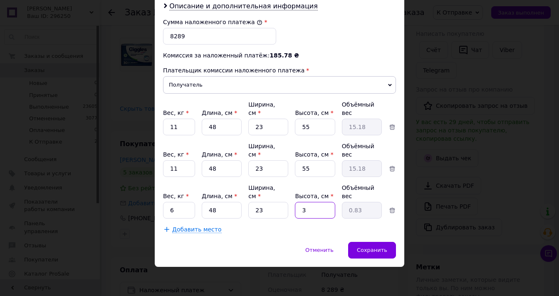
type input "10.76"
type input "39"
click at [363, 250] on span "Сохранить" at bounding box center [372, 250] width 30 height 6
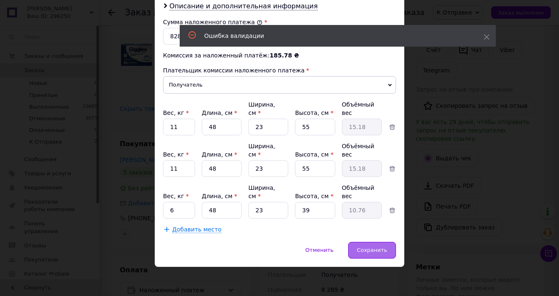
scroll to position [534, 0]
click at [487, 37] on use at bounding box center [486, 37] width 5 height 5
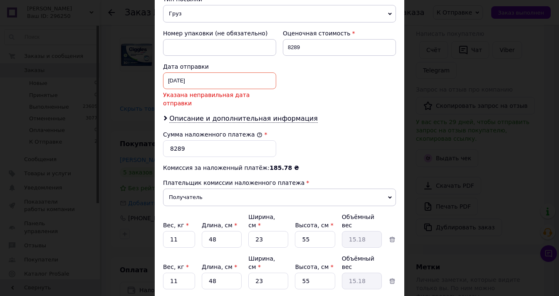
scroll to position [334, 0]
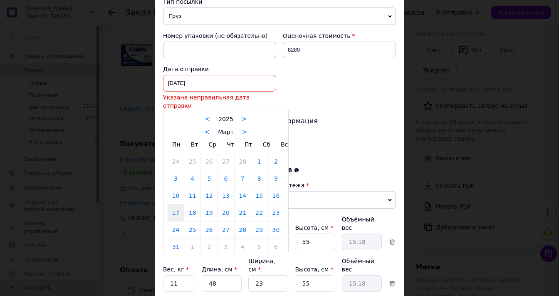
click at [231, 92] on div "17.03.2025 < 2025 > < Март > Пн Вт Ср Чт Пт Сб Вс 24 25 26 27 28 1 2 3 4 5 6 7 …" at bounding box center [219, 83] width 113 height 17
click at [242, 136] on link ">" at bounding box center [244, 131] width 5 height 7
click at [242, 136] on div "< Апрель >" at bounding box center [226, 131] width 116 height 9
click at [246, 136] on link ">" at bounding box center [247, 131] width 5 height 7
click at [241, 136] on link ">" at bounding box center [242, 131] width 5 height 7
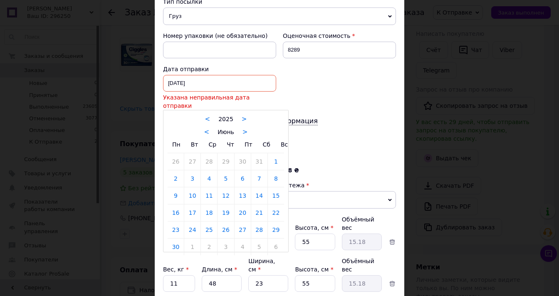
click at [241, 136] on div "< Июнь >" at bounding box center [226, 131] width 116 height 9
click at [243, 136] on link ">" at bounding box center [244, 131] width 5 height 7
click at [245, 136] on link ">" at bounding box center [247, 131] width 5 height 7
click at [241, 187] on link "12" at bounding box center [243, 178] width 16 height 17
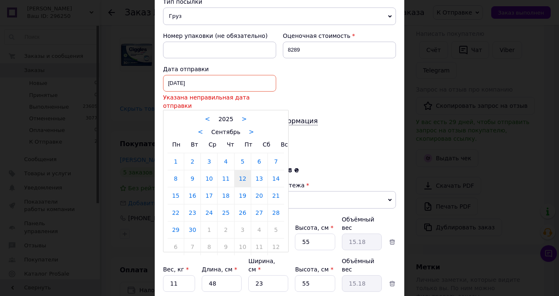
type input "[DATE]"
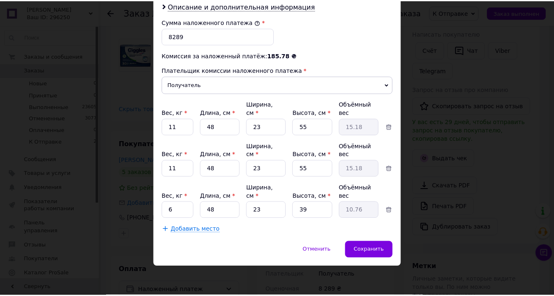
scroll to position [511, 0]
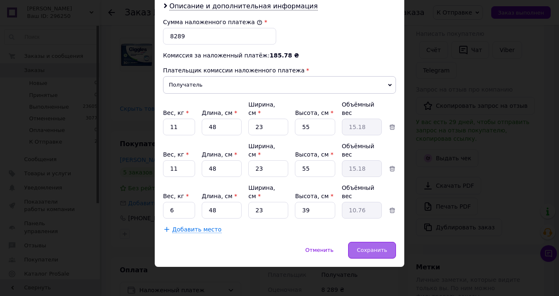
click at [366, 250] on span "Сохранить" at bounding box center [372, 250] width 30 height 6
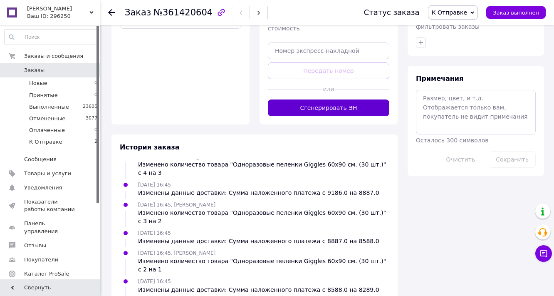
scroll to position [433, 0]
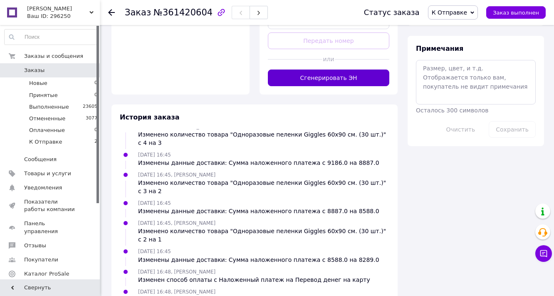
click at [333, 86] on button "Сгенерировать ЭН" at bounding box center [328, 77] width 121 height 17
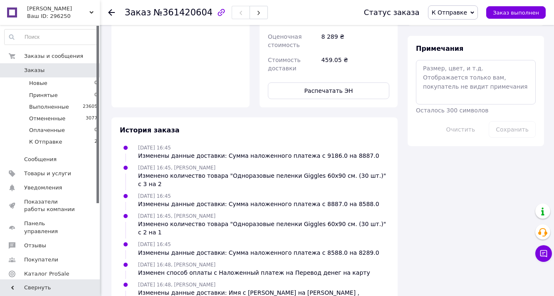
scroll to position [611, 0]
click at [330, 99] on button "Распечатать ЭН" at bounding box center [328, 90] width 121 height 17
